Goal: Use online tool/utility: Utilize a website feature to perform a specific function

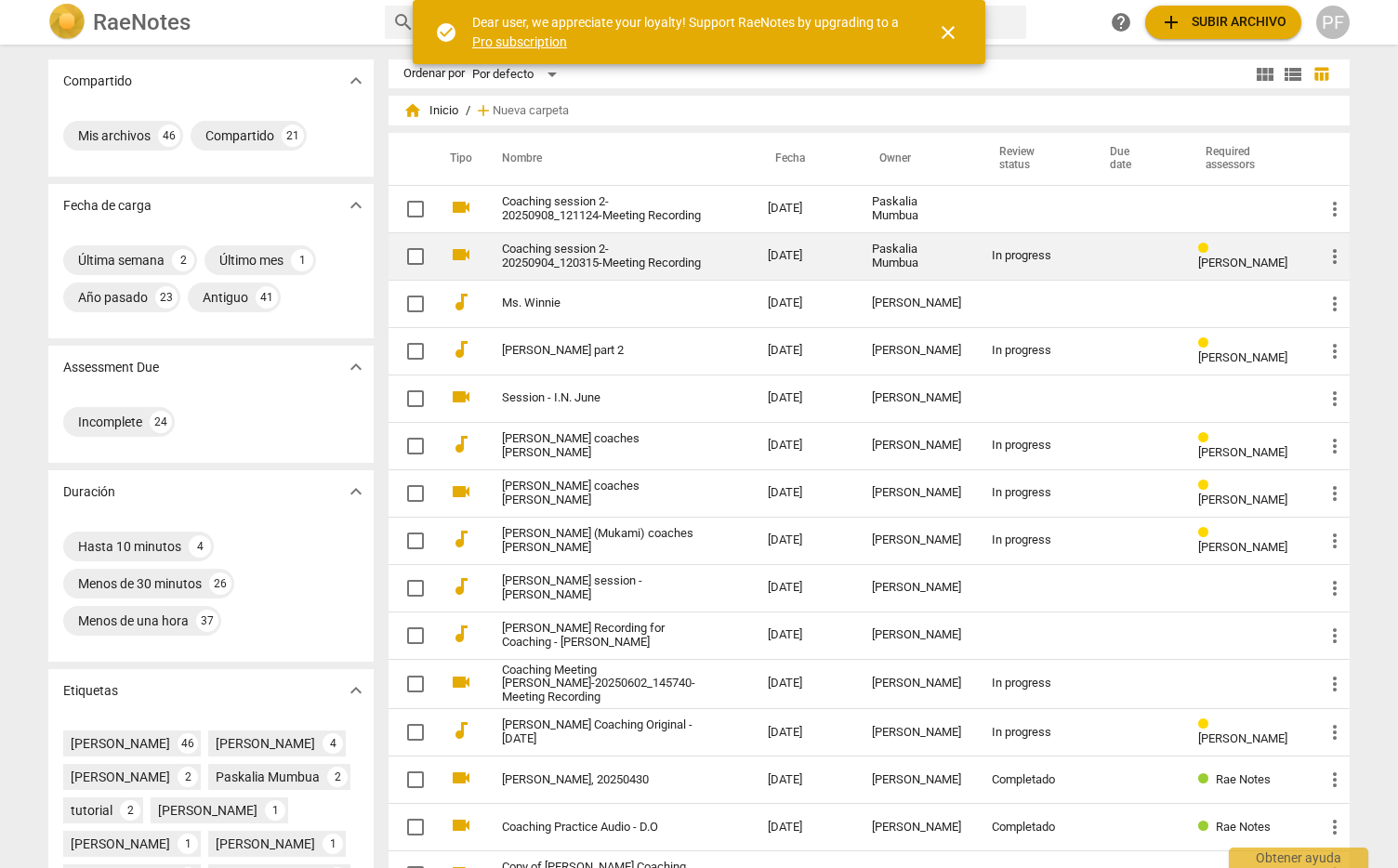
click at [581, 245] on link "Coaching session 2-20250904_120315-Meeting Recording" at bounding box center [601, 256] width 199 height 28
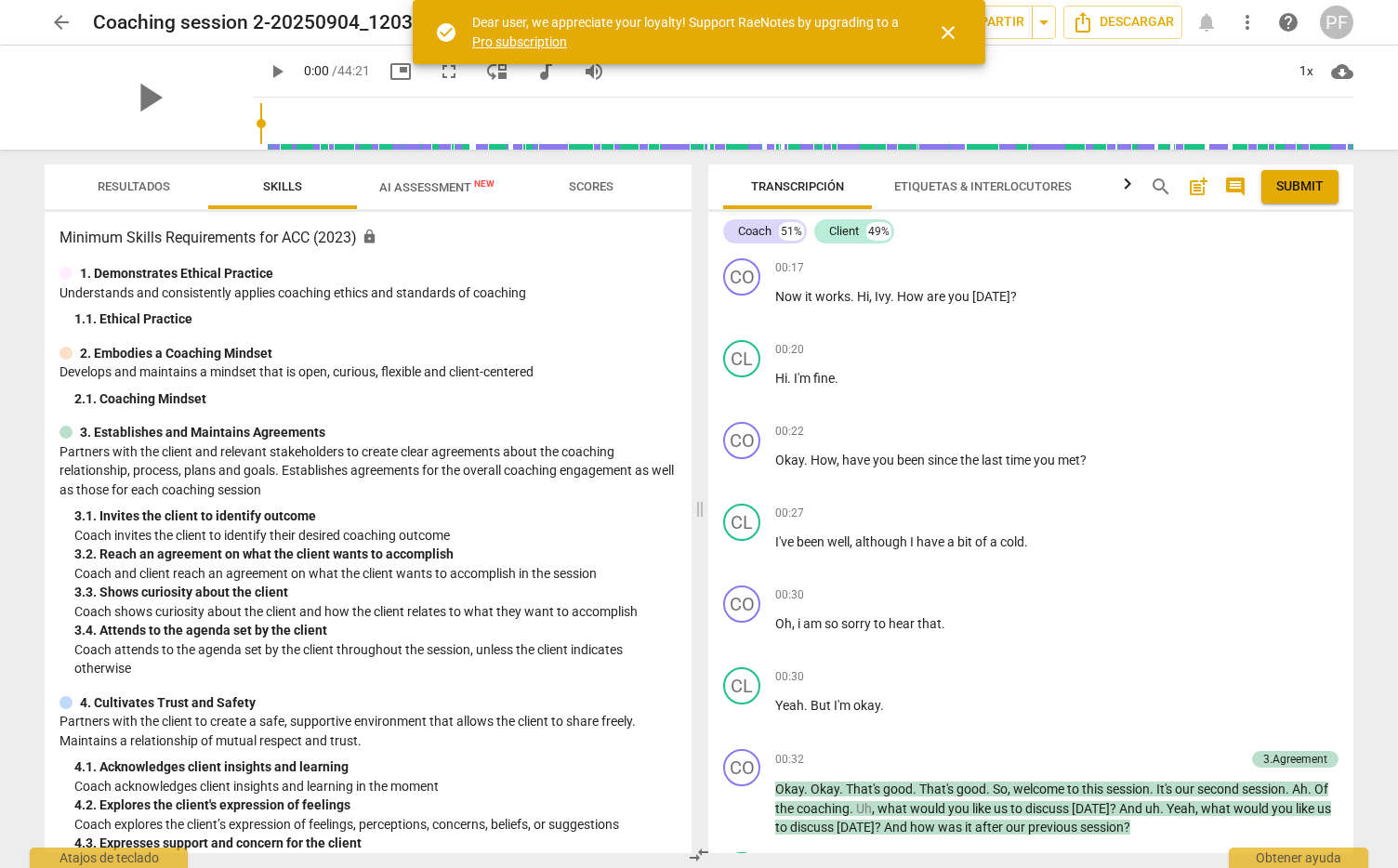
click at [957, 36] on span "close" at bounding box center [948, 32] width 22 height 22
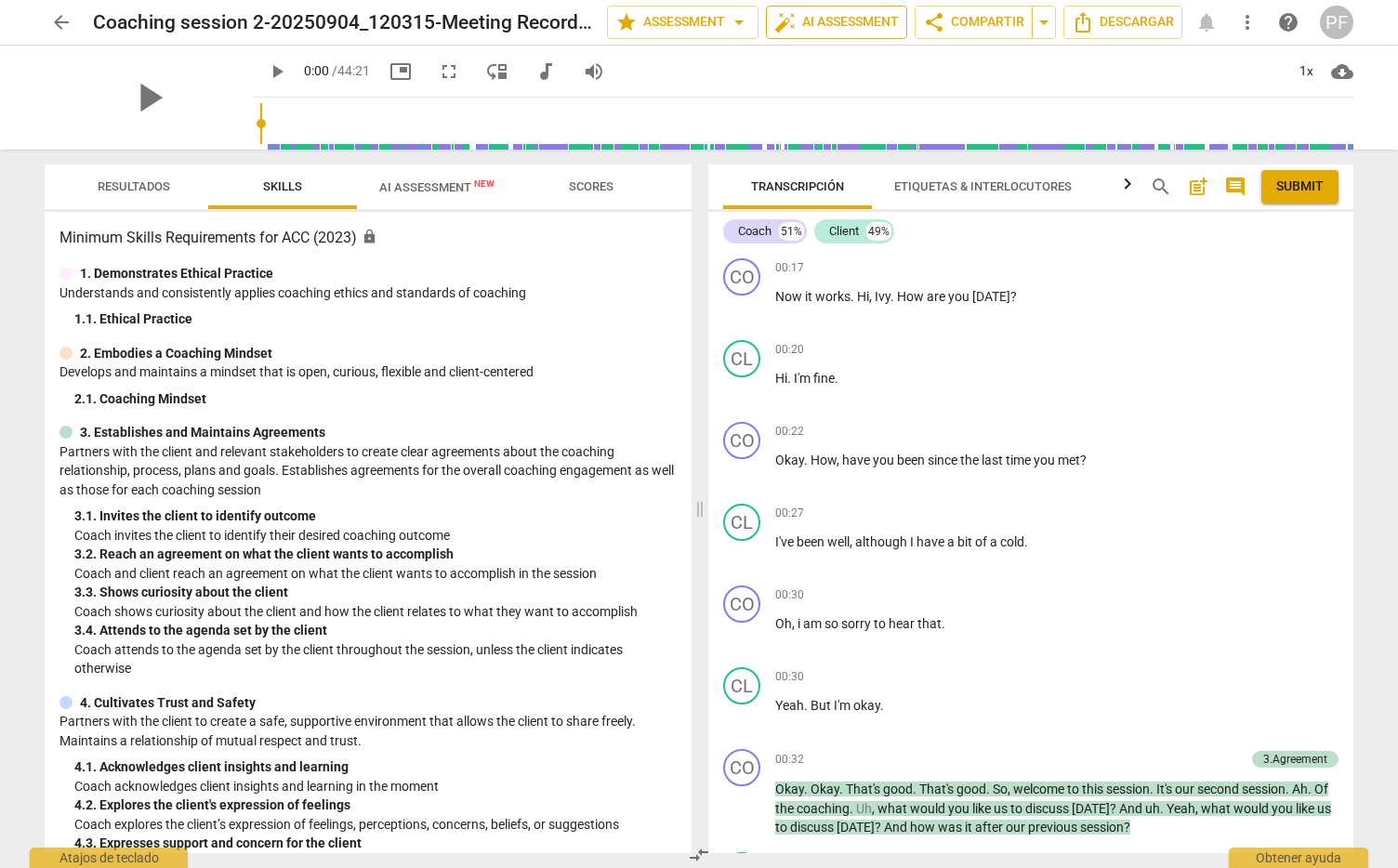
click at [843, 21] on span "auto_fix_high AI Assessment" at bounding box center [836, 22] width 125 height 22
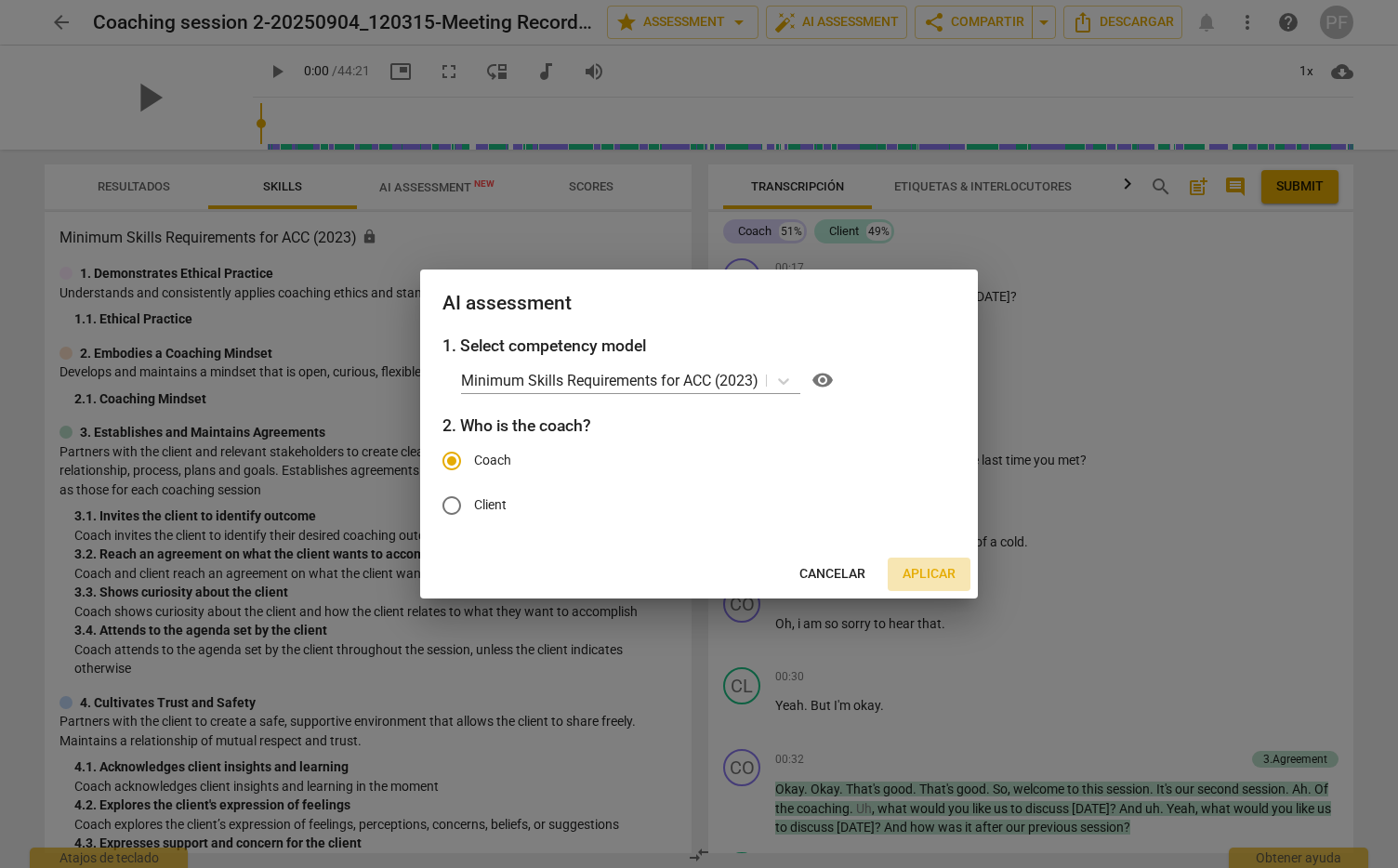
click at [929, 567] on span "Aplicar" at bounding box center [928, 574] width 53 height 18
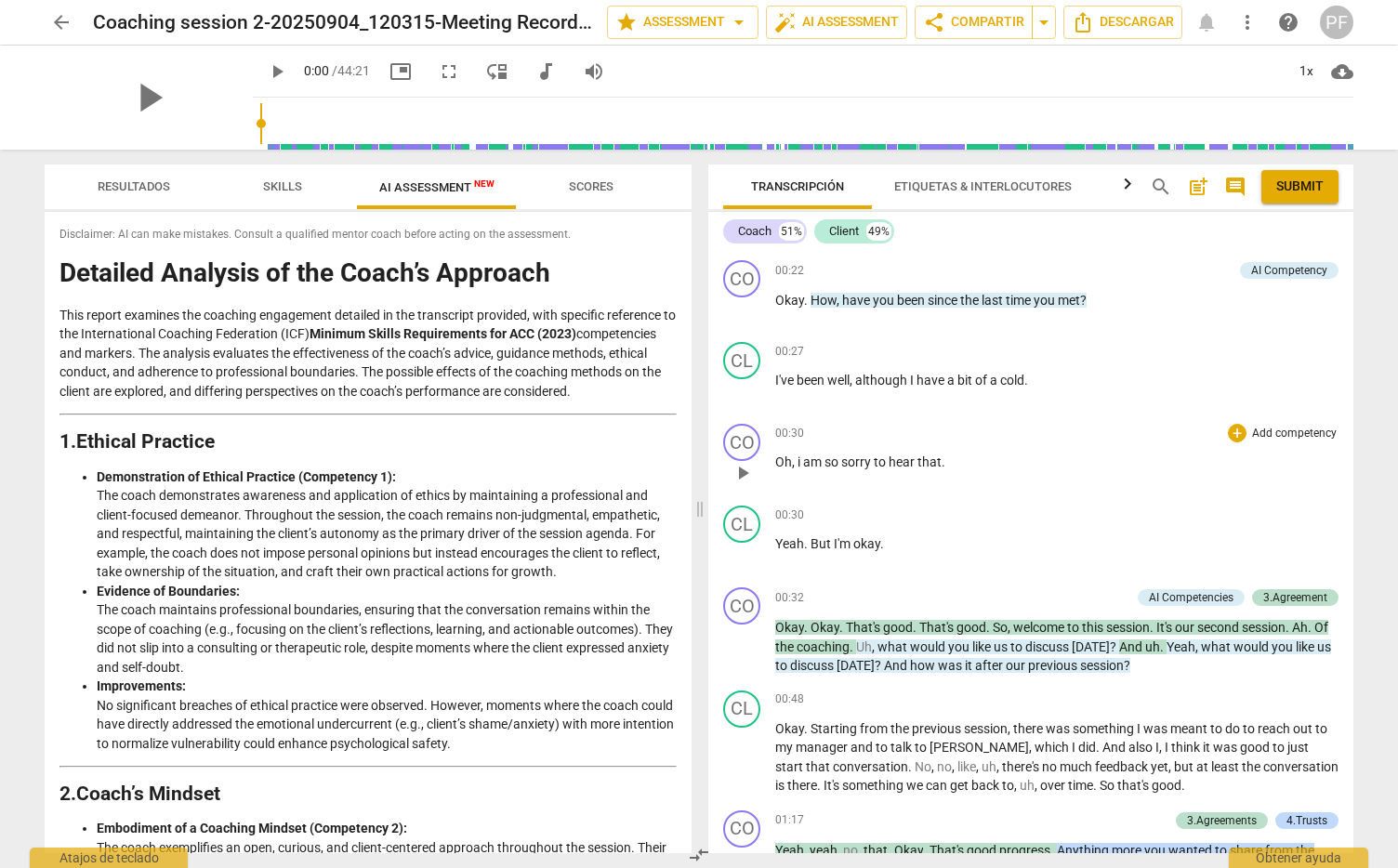
scroll to position [160, 0]
click at [1204, 267] on p "Add competency" at bounding box center [1189, 272] width 88 height 16
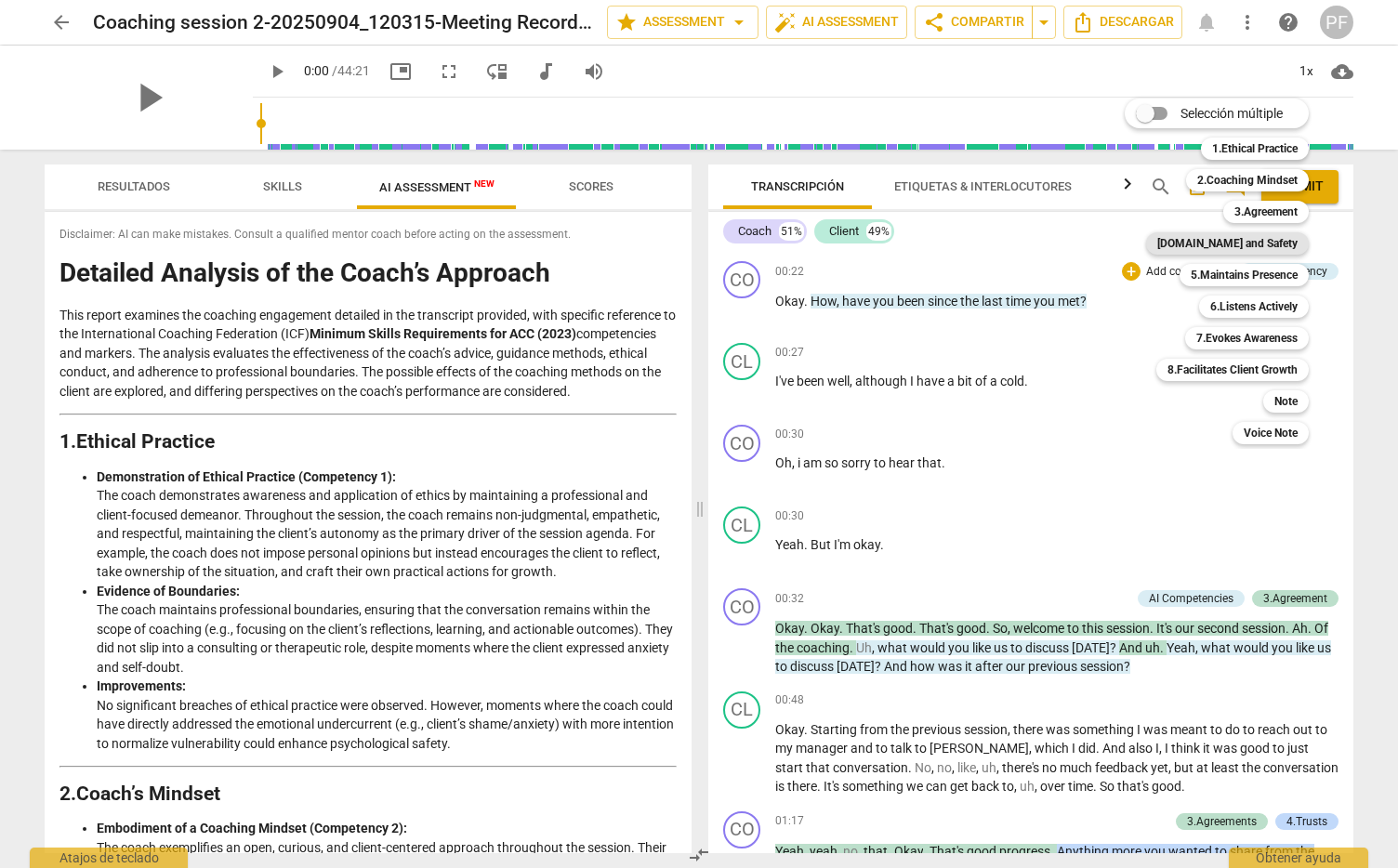
click at [1219, 238] on b "[DOMAIN_NAME] and Safety" at bounding box center [1227, 243] width 140 height 22
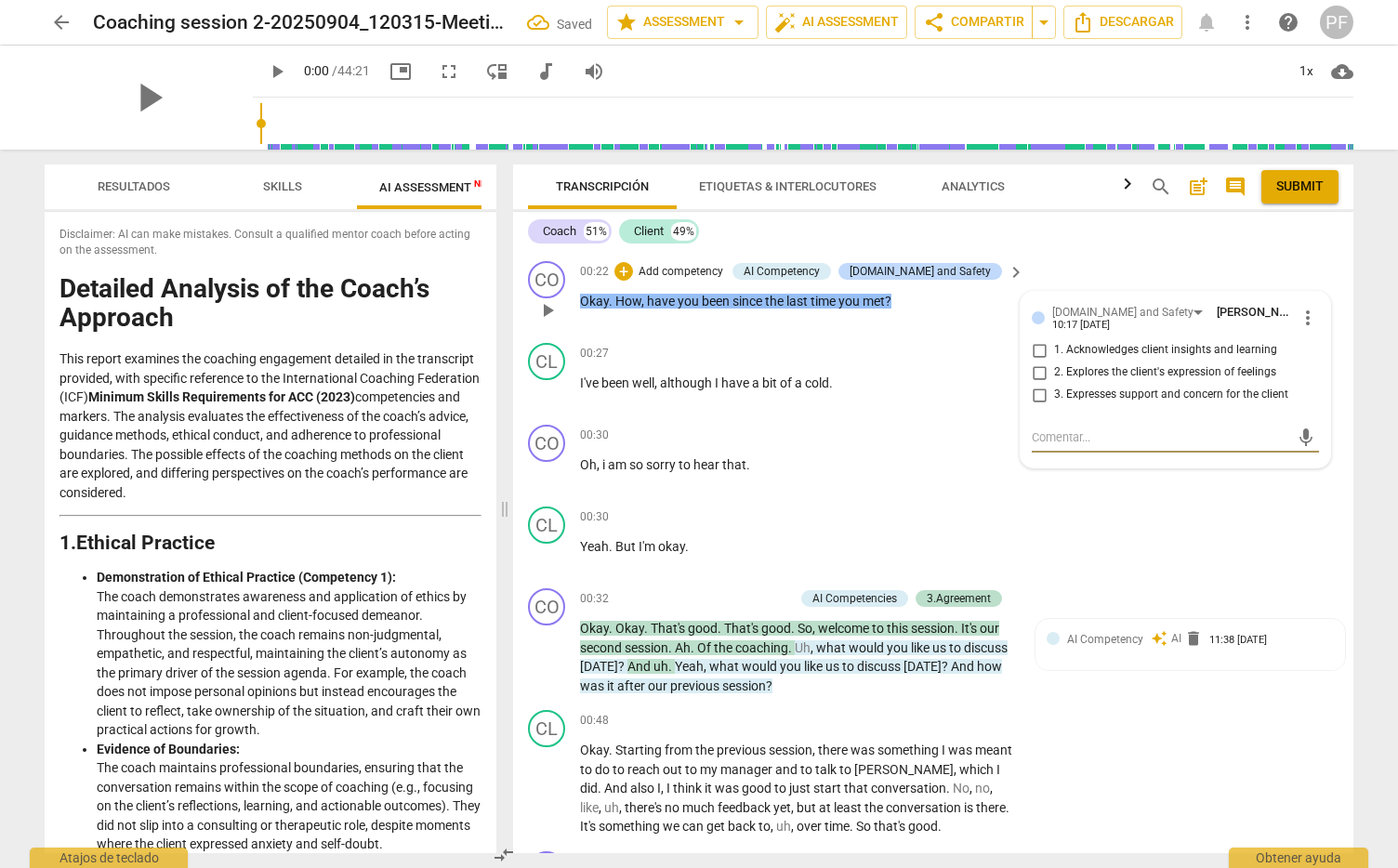
click at [1033, 393] on input "3. Expresses support and concern for the client" at bounding box center [1039, 395] width 30 height 22
checkbox input "true"
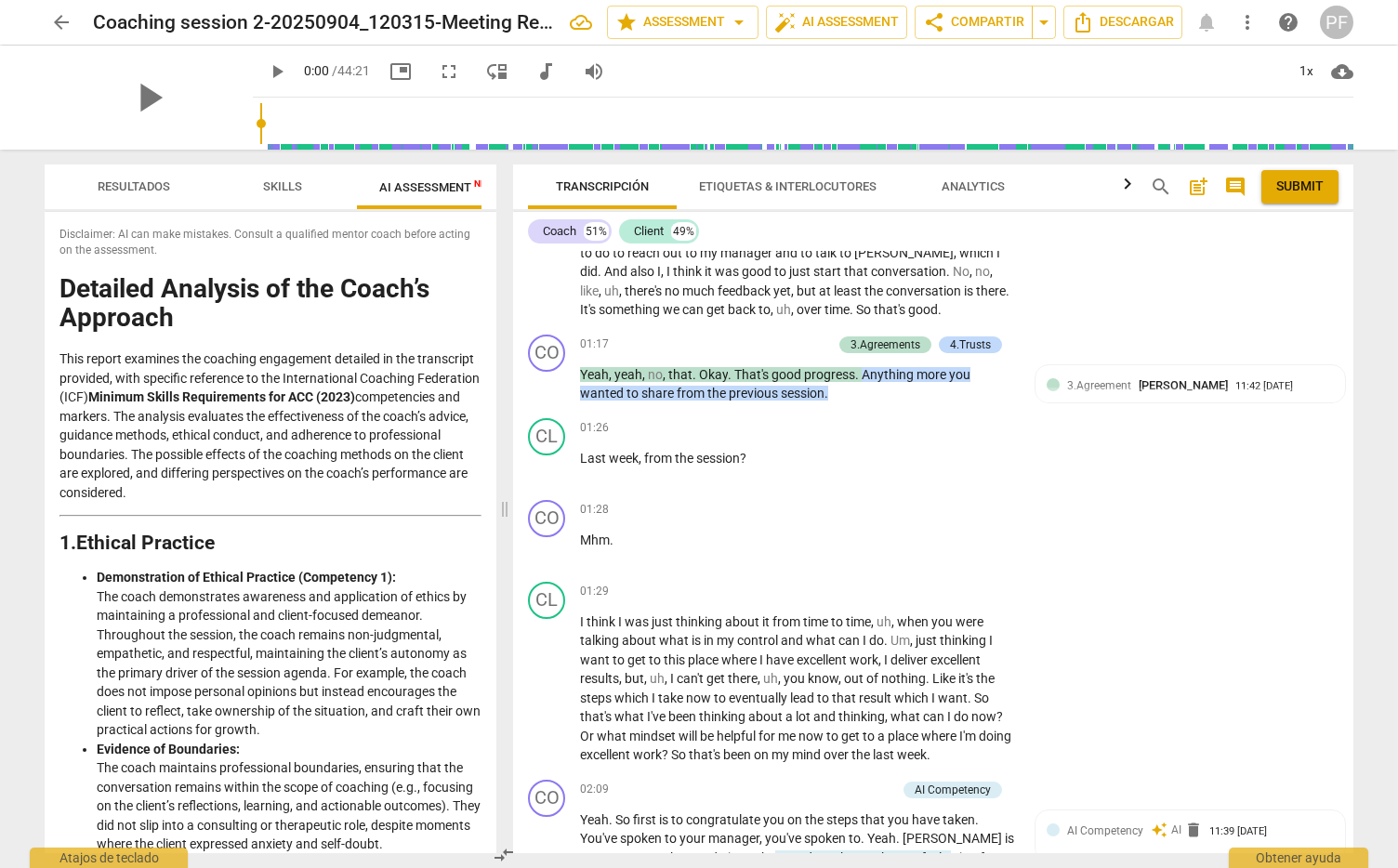
scroll to position [682, 0]
